Goal: Transaction & Acquisition: Purchase product/service

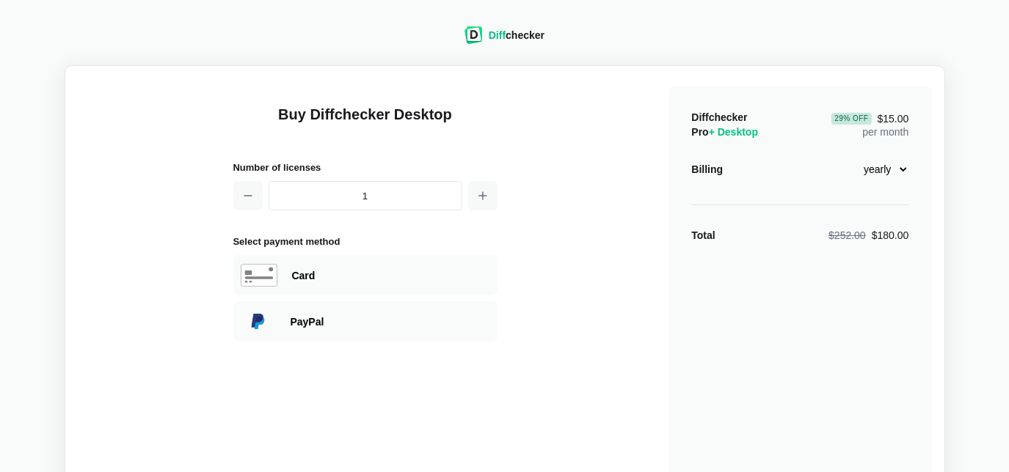
click at [884, 173] on select "monthly yearly" at bounding box center [877, 169] width 63 height 25
select select "desktop-monthly-21"
click at [846, 157] on select "monthly yearly" at bounding box center [877, 169] width 63 height 25
click at [362, 276] on div "Card" at bounding box center [391, 275] width 198 height 15
select select "[GEOGRAPHIC_DATA]"
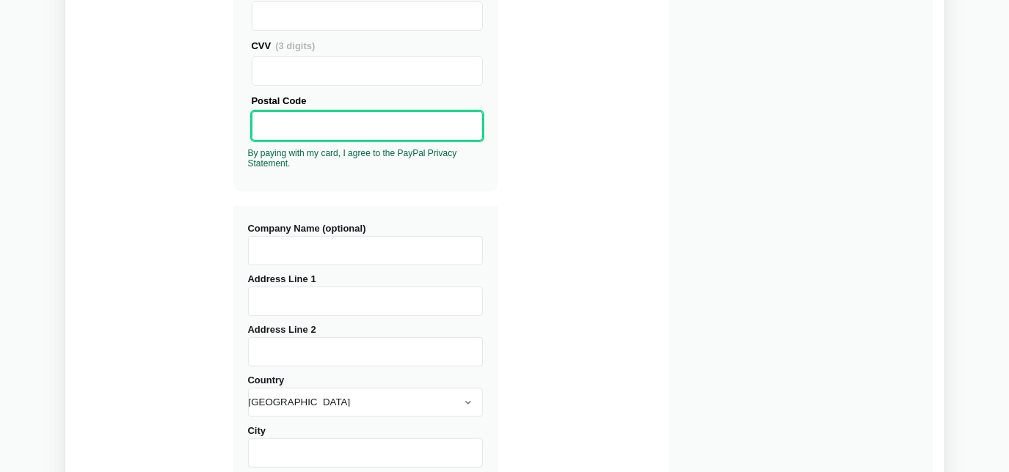
scroll to position [400, 0]
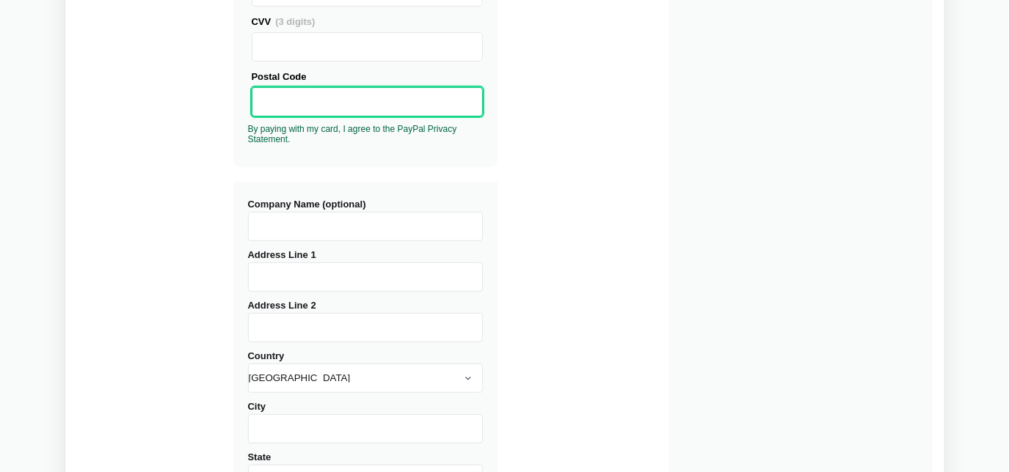
click at [288, 270] on input "Address Line 1" at bounding box center [365, 277] width 235 height 29
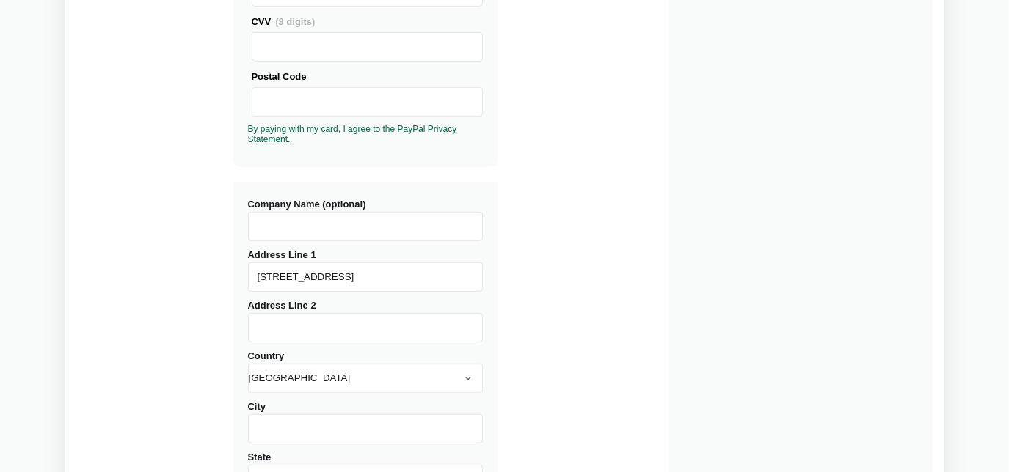
type input "[STREET_ADDRESS]"
type input "2"
type input "Bay Shore"
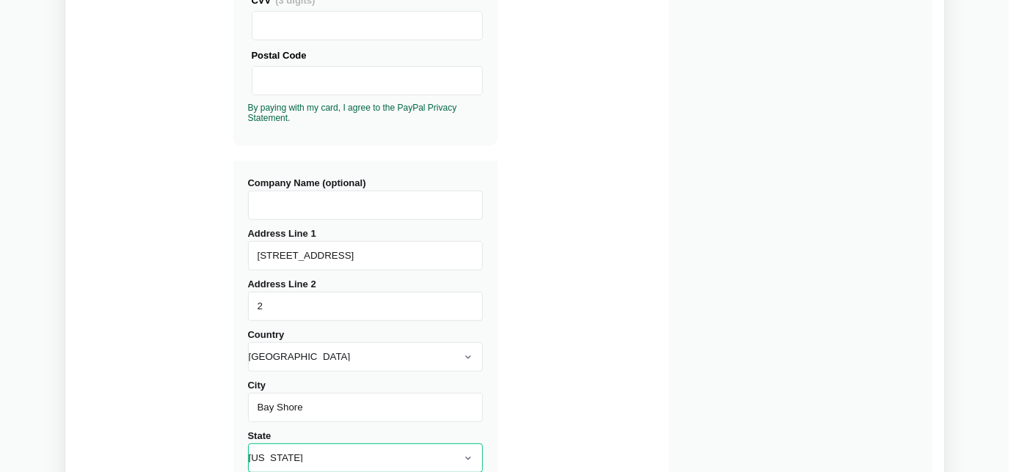
select select "NY"
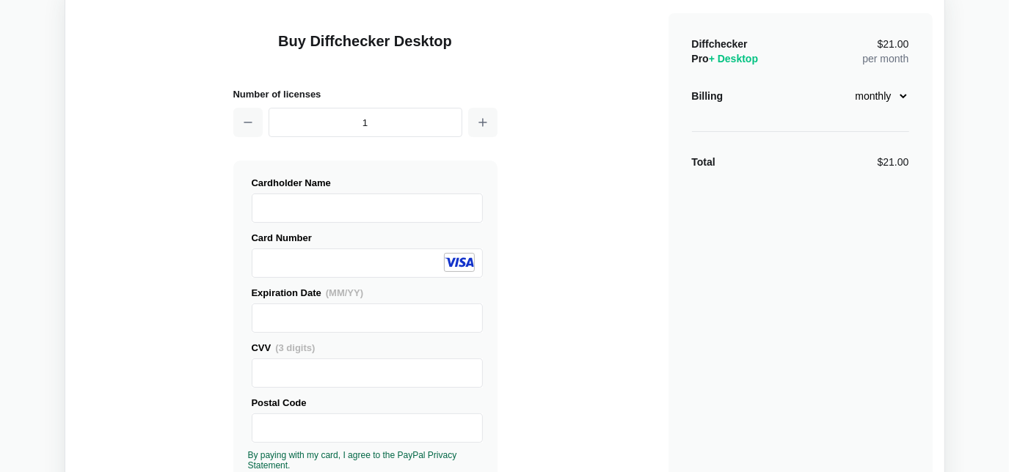
scroll to position [66, 0]
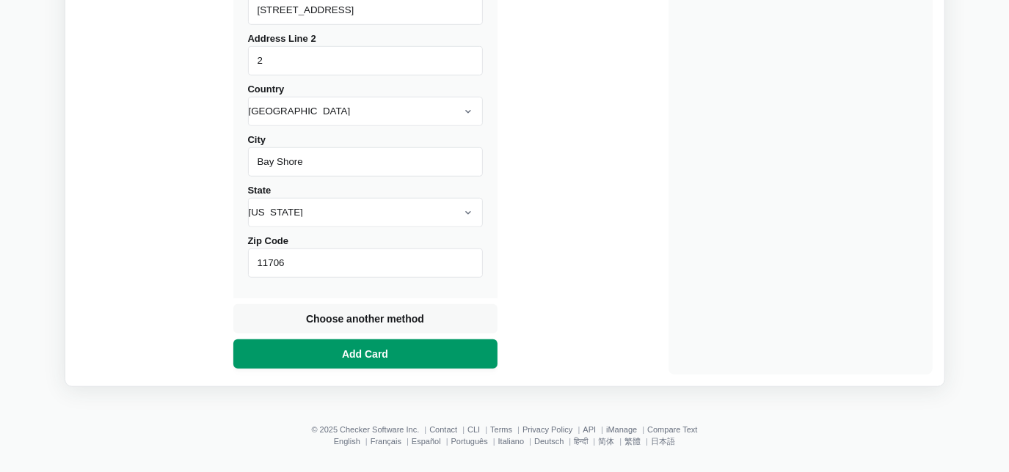
type input "11706"
click at [379, 344] on button "Add Card" at bounding box center [365, 354] width 264 height 29
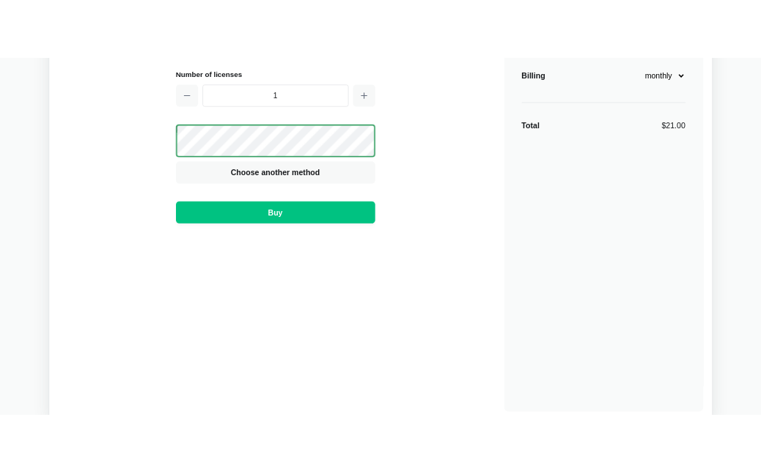
scroll to position [0, 0]
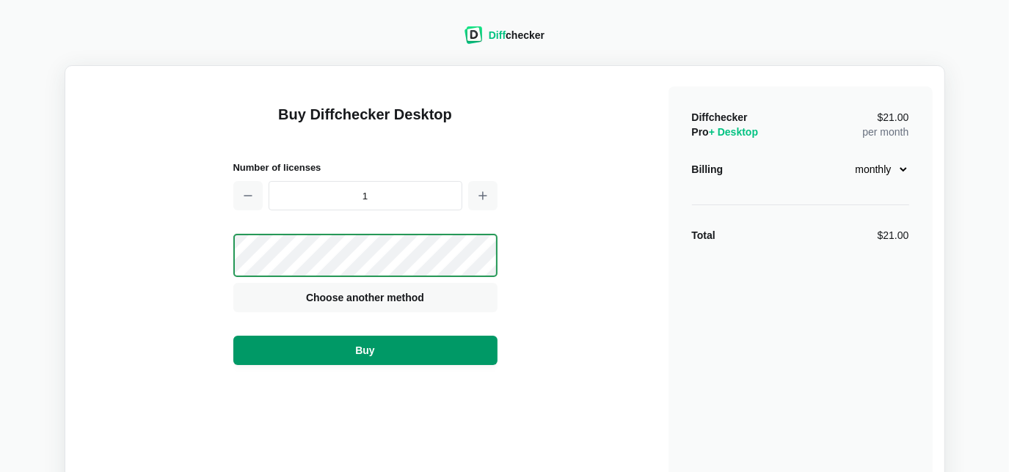
click at [464, 348] on button "Buy" at bounding box center [365, 350] width 264 height 29
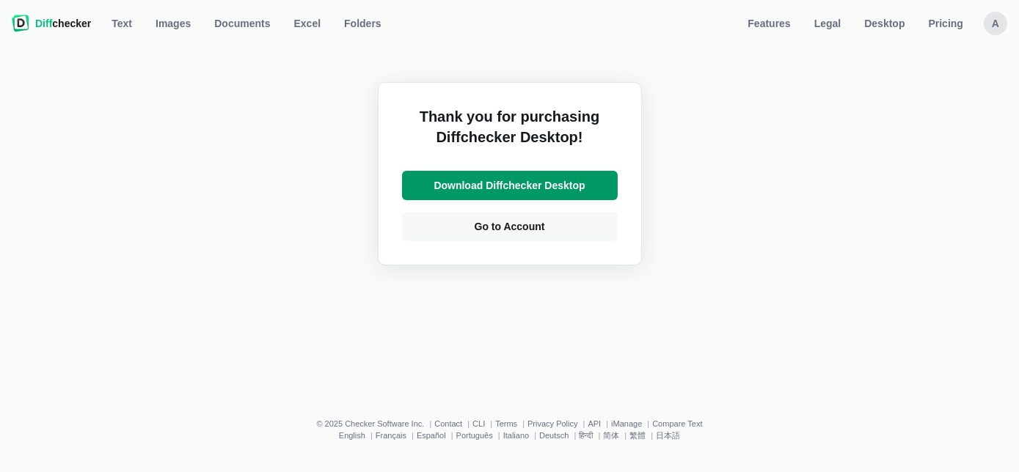
click at [536, 180] on span "Download Diffchecker Desktop" at bounding box center [509, 185] width 157 height 15
